Goal: Complete application form

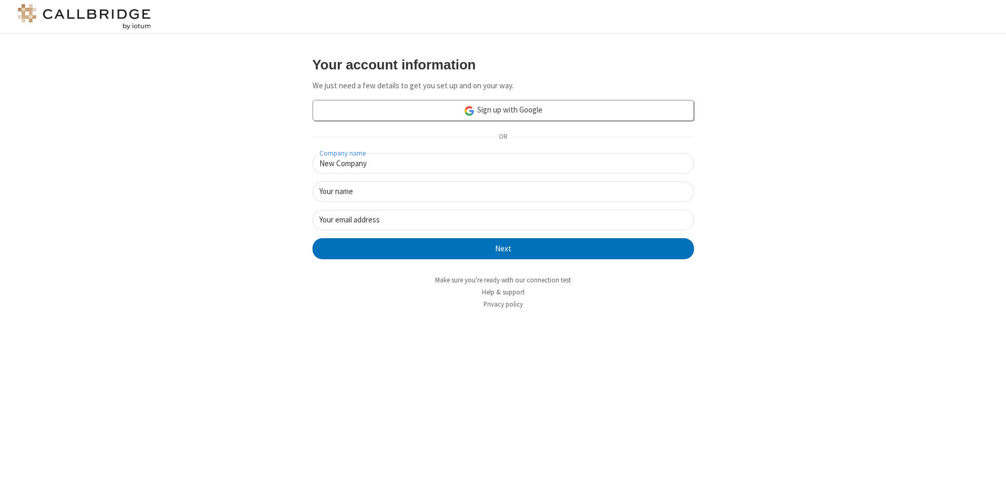
type input "New Company"
type input "New User"
type input "[EMAIL_ADDRESS][DOMAIN_NAME]"
click button "Next" at bounding box center [504, 248] width 382 height 21
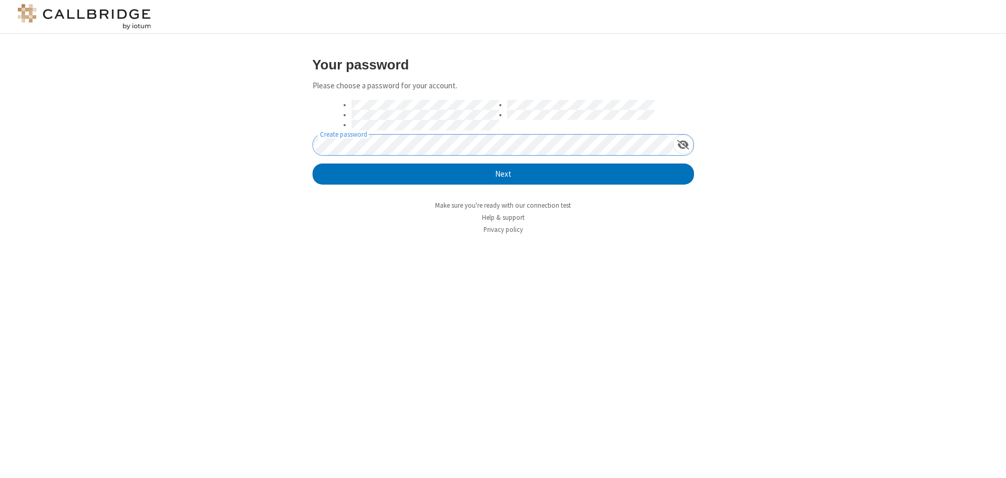
click at [313, 164] on button "Next" at bounding box center [504, 174] width 382 height 21
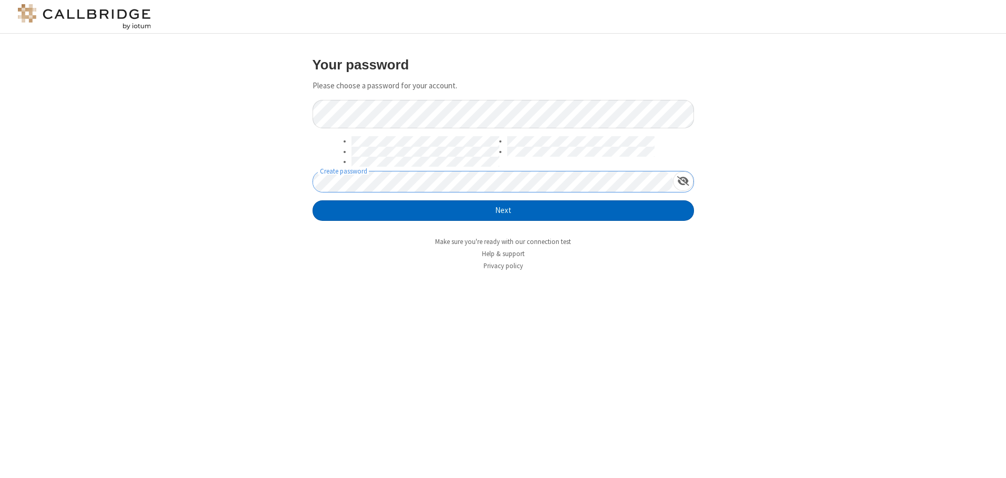
click at [503, 211] on button "Next" at bounding box center [504, 211] width 382 height 21
